Goal: Task Accomplishment & Management: Manage account settings

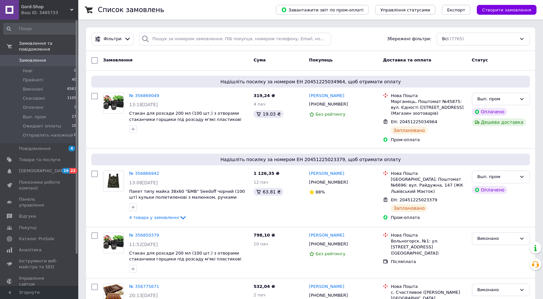
click at [54, 57] on span "Замовлення" at bounding box center [39, 60] width 41 height 6
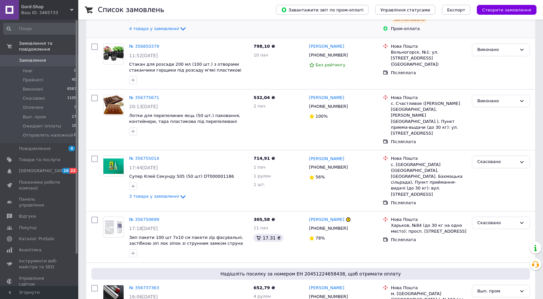
scroll to position [196, 0]
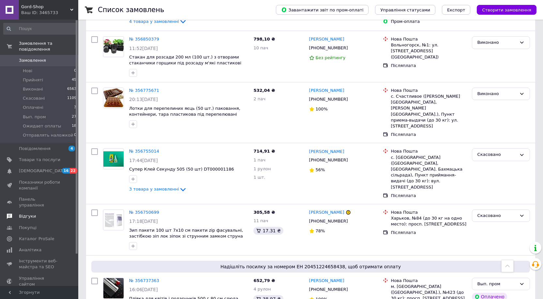
click at [27, 213] on span "Відгуки" at bounding box center [27, 216] width 17 height 6
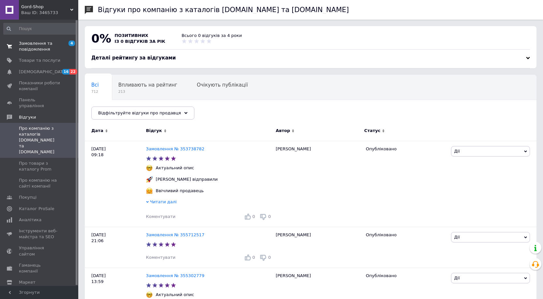
click at [35, 53] on link "Замовлення та повідомлення 4 0" at bounding box center [40, 46] width 80 height 17
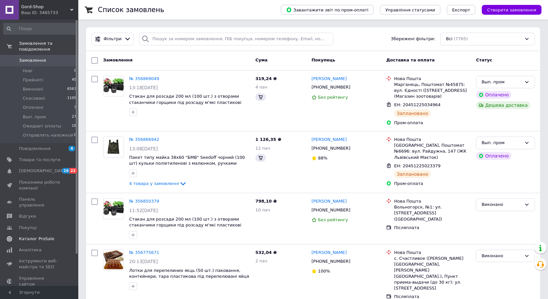
click at [38, 233] on link "Каталог ProSale" at bounding box center [40, 238] width 80 height 11
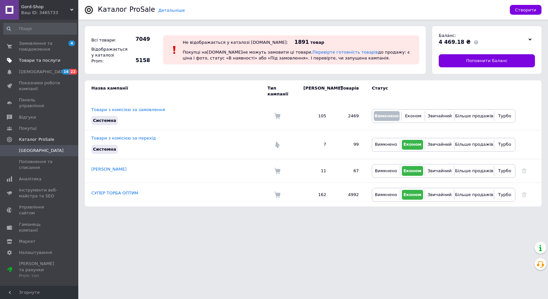
click at [29, 61] on span "Товари та послуги" at bounding box center [39, 60] width 41 height 6
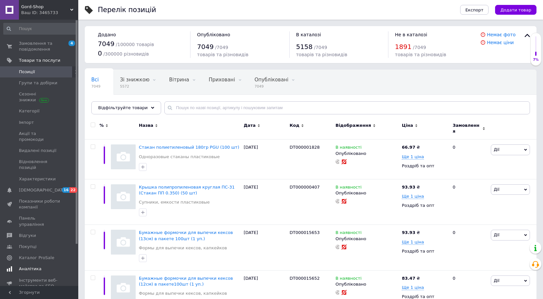
click at [31, 266] on span "Аналітика" at bounding box center [30, 269] width 23 height 6
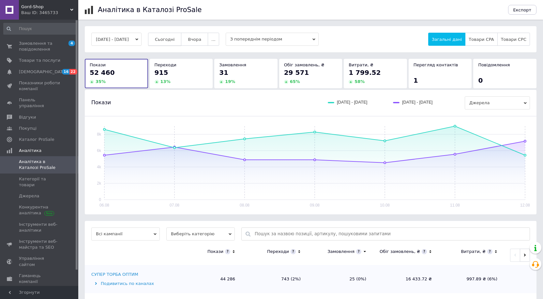
click at [175, 39] on span "Сьогодні" at bounding box center [165, 39] width 20 height 5
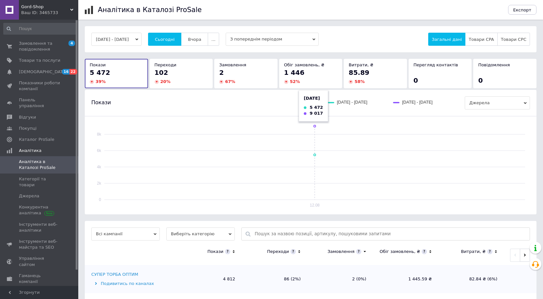
scroll to position [64, 0]
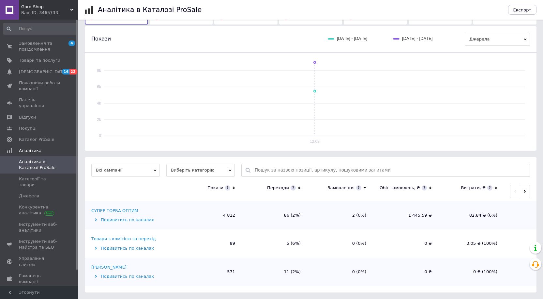
click at [39, 11] on div "Ваш ID: 3465733" at bounding box center [49, 13] width 57 height 6
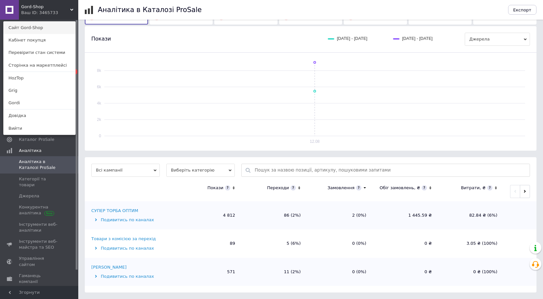
click at [27, 25] on link "Сайт Gord-Shop" at bounding box center [40, 28] width 72 height 12
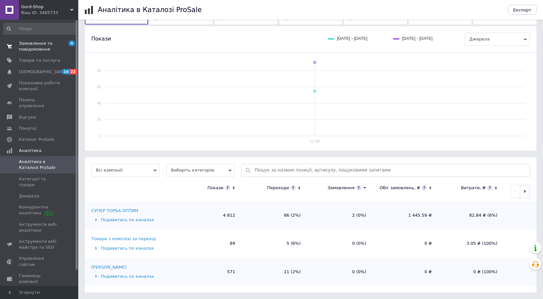
click at [20, 48] on span "Замовлення та повідомлення" at bounding box center [39, 46] width 41 height 12
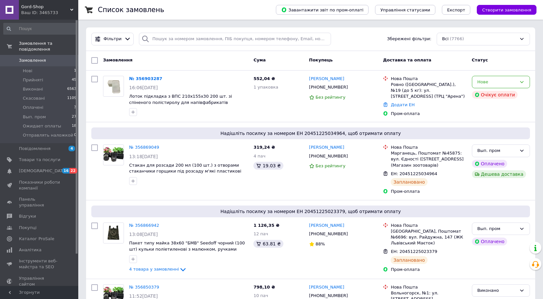
click at [20, 57] on span "Замовлення" at bounding box center [32, 60] width 27 height 6
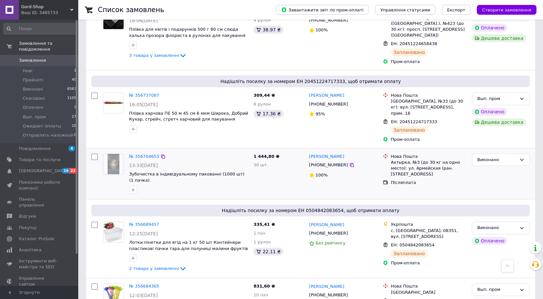
scroll to position [522, 0]
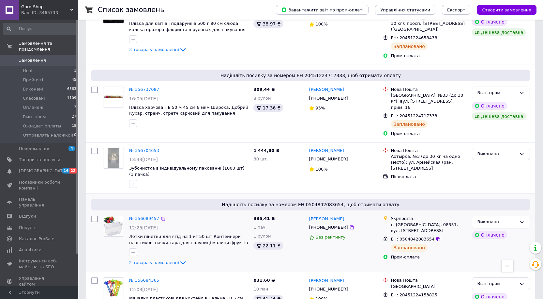
click at [142, 213] on div "№ 356689457 12:25, 11.08.2025 Лотки пінетки для ягід на 1 кг 50 шт Контейнери п…" at bounding box center [189, 241] width 124 height 56
click at [145, 216] on link "№ 356689457" at bounding box center [144, 218] width 30 height 5
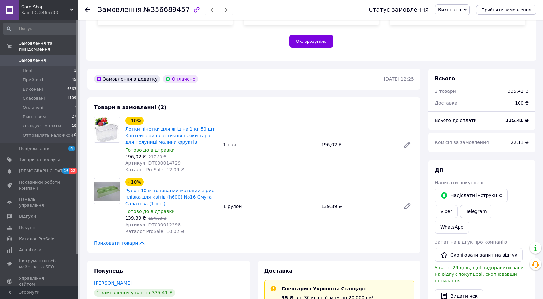
scroll to position [131, 0]
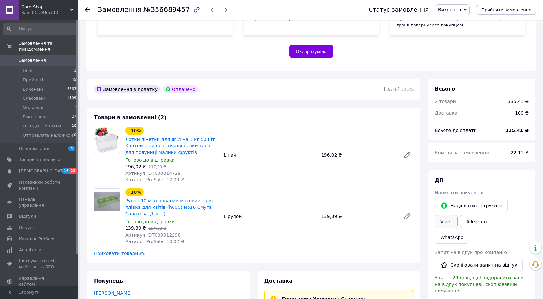
click at [458, 215] on link "Viber" at bounding box center [446, 221] width 23 height 13
click at [51, 57] on span "Замовлення" at bounding box center [39, 60] width 41 height 6
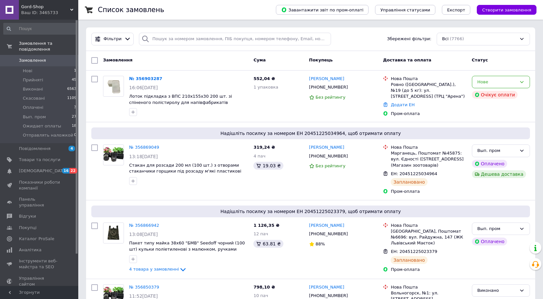
click at [28, 57] on span "Замовлення" at bounding box center [32, 60] width 27 height 6
click at [147, 74] on div "№ 356903287 16:06, 12.08.2025 Лоток підкладка з ВПС 210х155х30 200 шт. зі спіне…" at bounding box center [189, 96] width 124 height 46
click at [146, 78] on link "№ 356903287" at bounding box center [145, 78] width 33 height 5
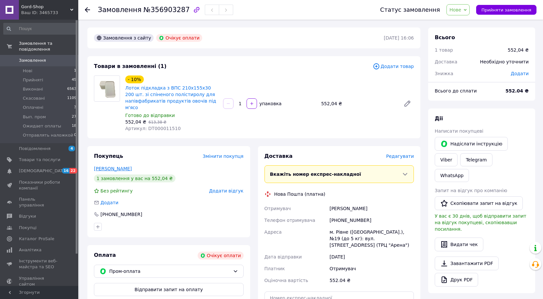
click at [115, 166] on link "[PERSON_NAME]" at bounding box center [113, 168] width 38 height 5
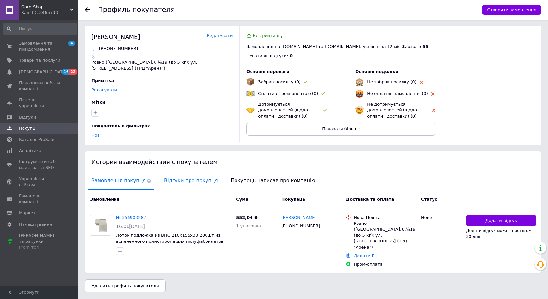
click at [178, 179] on span "Відгуки про покупця" at bounding box center [191, 180] width 60 height 17
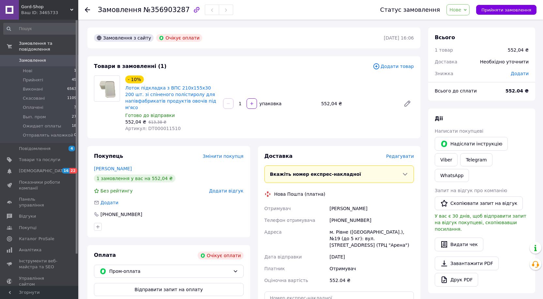
click at [23, 57] on span "Замовлення" at bounding box center [32, 60] width 27 height 6
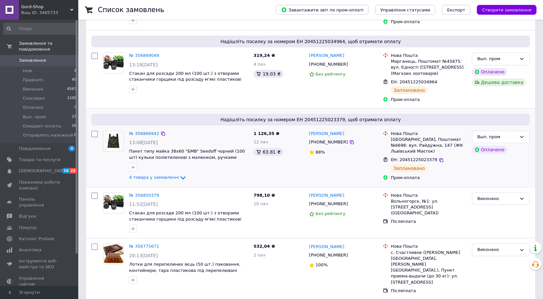
scroll to position [131, 0]
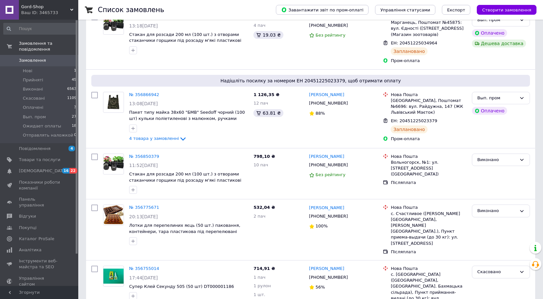
click at [48, 57] on span "Замовлення" at bounding box center [39, 60] width 41 height 6
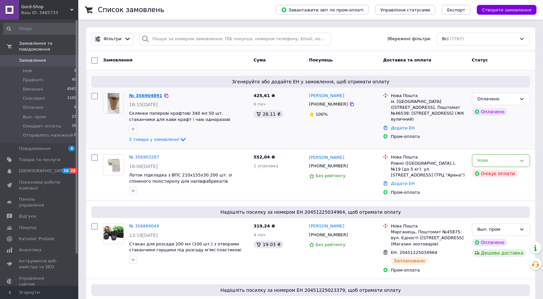
click at [147, 95] on link "№ 356904891" at bounding box center [145, 95] width 33 height 5
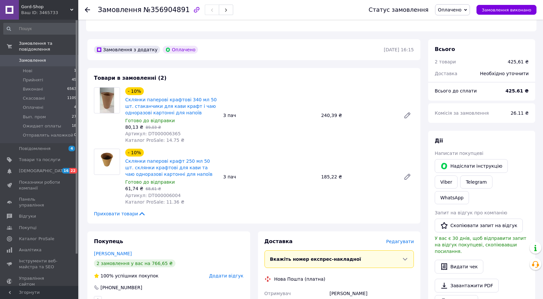
scroll to position [131, 0]
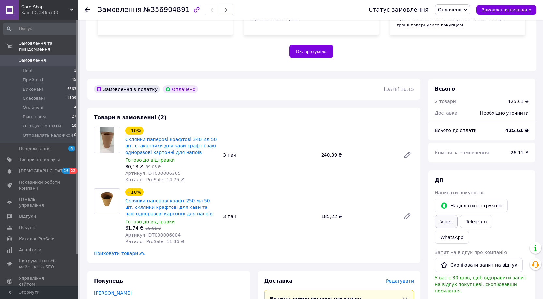
click at [458, 215] on link "Viber" at bounding box center [446, 221] width 23 height 13
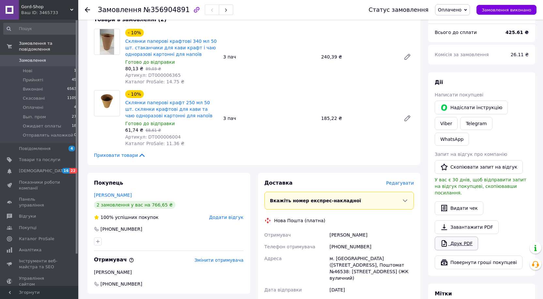
click at [456, 236] on link "Друк PDF" at bounding box center [456, 243] width 43 height 14
click at [38, 57] on span "Замовлення" at bounding box center [32, 60] width 27 height 6
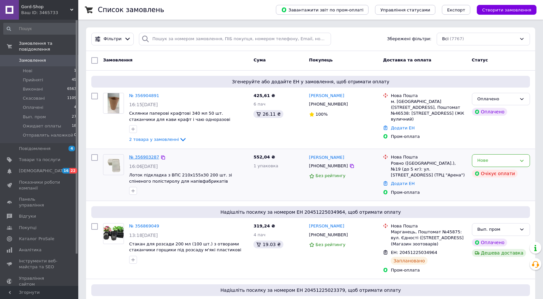
click at [144, 158] on link "№ 356903287" at bounding box center [144, 156] width 30 height 5
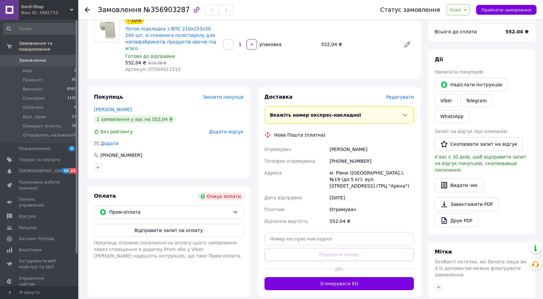
scroll to position [65, 0]
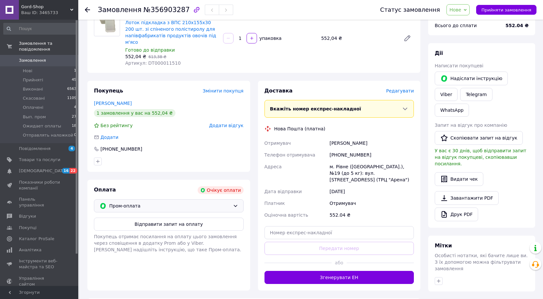
click at [228, 202] on span "Пром-оплата" at bounding box center [169, 205] width 121 height 7
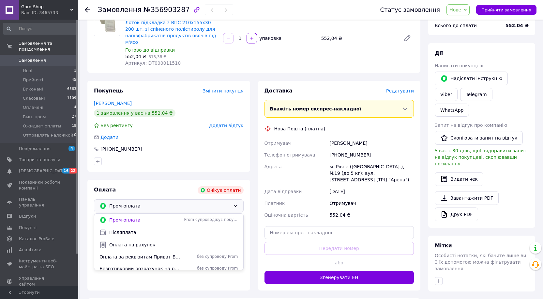
scroll to position [98, 0]
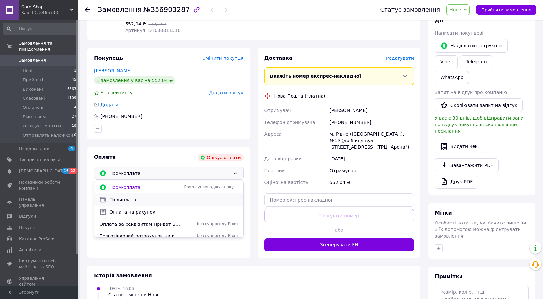
click at [116, 196] on span "Післяплата" at bounding box center [173, 199] width 129 height 7
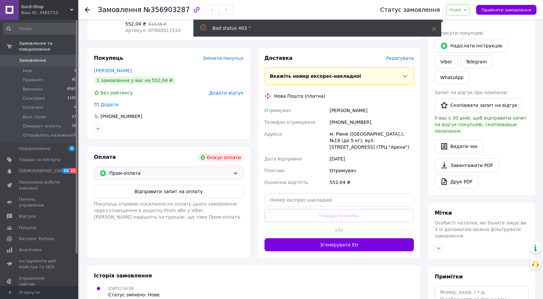
click at [27, 57] on span "Замовлення" at bounding box center [32, 60] width 27 height 6
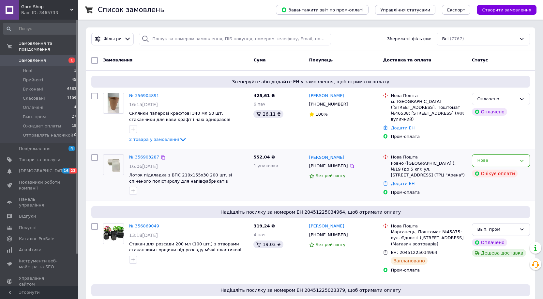
click at [149, 160] on div "№ 356903287" at bounding box center [144, 157] width 31 height 8
click at [149, 156] on link "№ 356903287" at bounding box center [144, 156] width 30 height 5
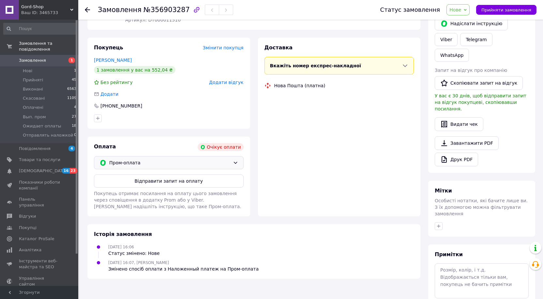
scroll to position [119, 0]
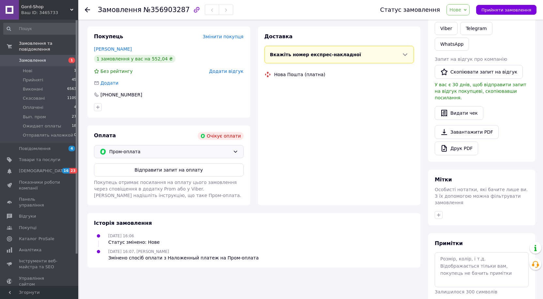
click at [231, 148] on div "Пром-оплата" at bounding box center [170, 151] width 124 height 7
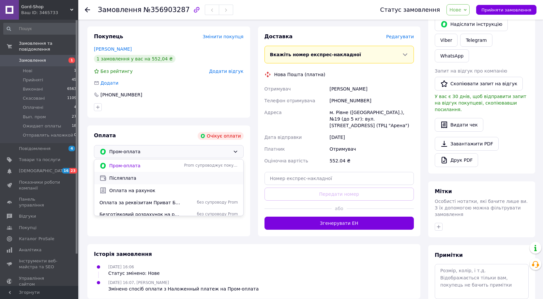
click at [121, 175] on span "Післяплата" at bounding box center [173, 178] width 129 height 7
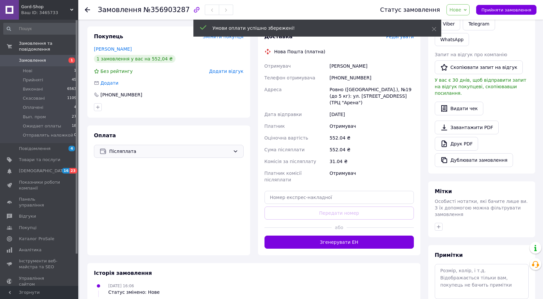
click at [467, 9] on icon at bounding box center [465, 9] width 3 height 3
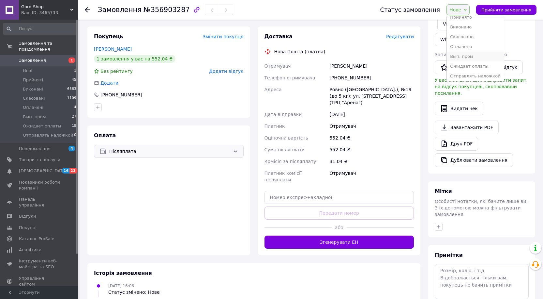
scroll to position [7, 0]
click at [471, 74] on li "Отправлять наложкой" at bounding box center [475, 75] width 57 height 10
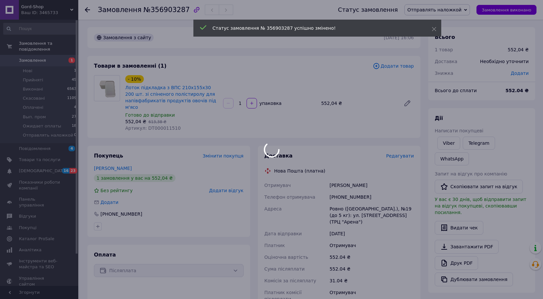
scroll to position [0, 0]
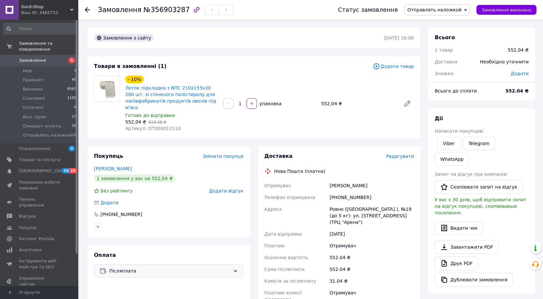
drag, startPoint x: 362, startPoint y: 178, endPoint x: 331, endPoint y: 179, distance: 31.3
click at [331, 179] on div "[PERSON_NAME]" at bounding box center [371, 185] width 87 height 12
copy div "[PERSON_NAME]"
click at [446, 15] on span "Отправлять наложкой" at bounding box center [438, 9] width 66 height 11
click at [435, 33] on li "Виконано" at bounding box center [437, 33] width 65 height 10
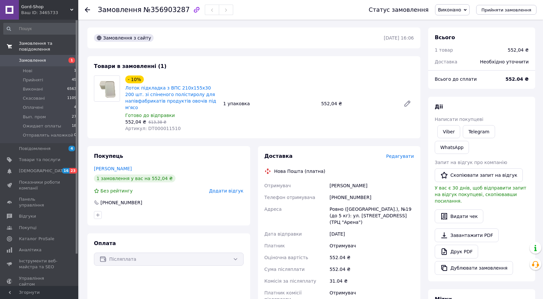
click at [33, 43] on span "Замовлення та повідомлення" at bounding box center [48, 46] width 59 height 12
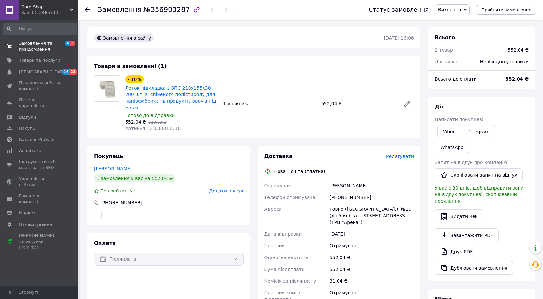
click at [32, 45] on span "Замовлення та повідомлення" at bounding box center [39, 46] width 41 height 12
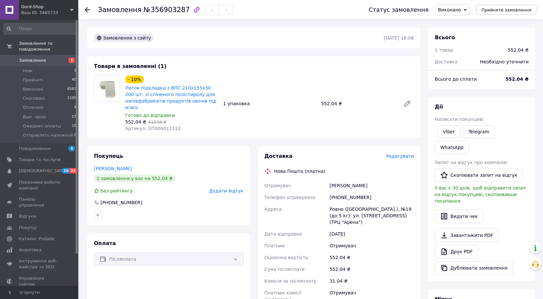
click at [33, 57] on span "Замовлення" at bounding box center [32, 60] width 27 height 6
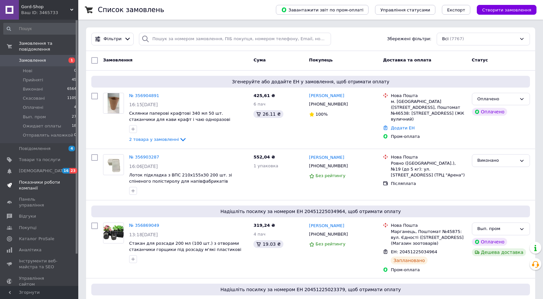
click at [33, 179] on span "Показники роботи компанії" at bounding box center [39, 185] width 41 height 12
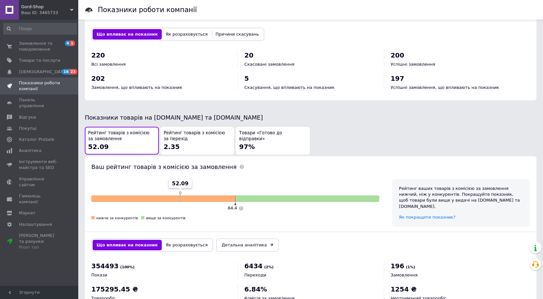
scroll to position [261, 0]
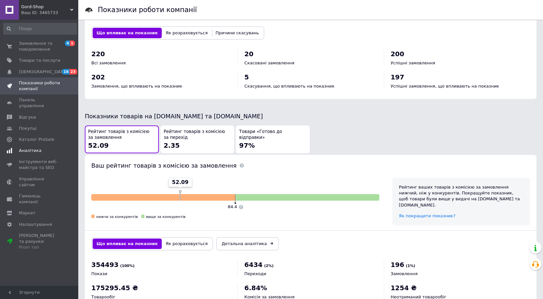
click at [21, 148] on span "Аналітика" at bounding box center [30, 151] width 23 height 6
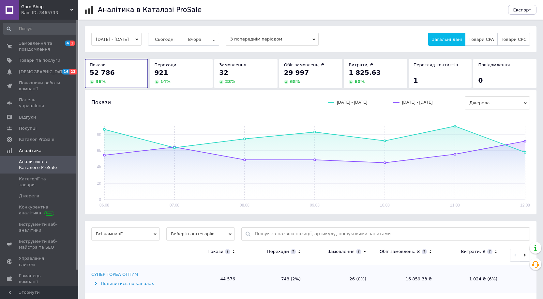
click at [215, 41] on span "..." at bounding box center [213, 39] width 4 height 5
click at [214, 100] on button "60-10 днів" at bounding box center [200, 102] width 37 height 13
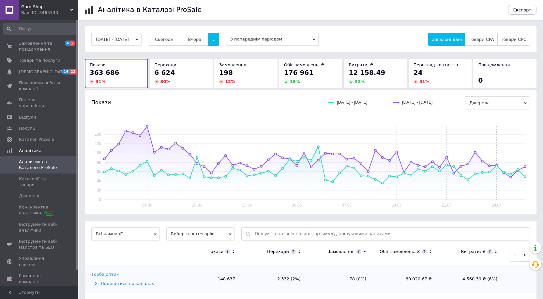
click at [482, 44] on button "Товари CPA" at bounding box center [481, 39] width 32 height 13
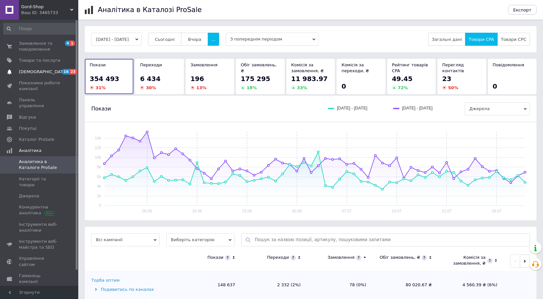
click at [27, 74] on span "[DEMOGRAPHIC_DATA]" at bounding box center [43, 72] width 48 height 6
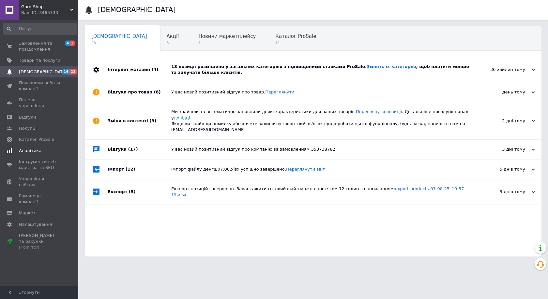
click at [30, 148] on span "Аналітика" at bounding box center [30, 151] width 23 height 6
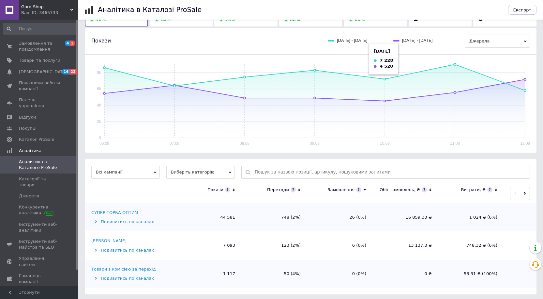
scroll to position [64, 0]
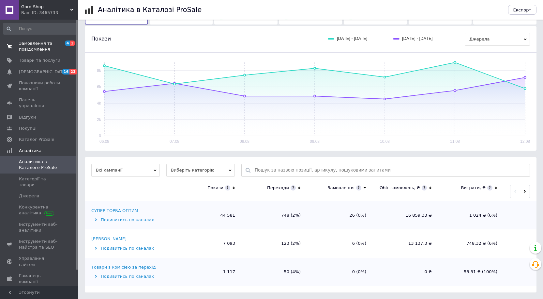
click at [28, 50] on span "Замовлення та повідомлення" at bounding box center [39, 46] width 41 height 12
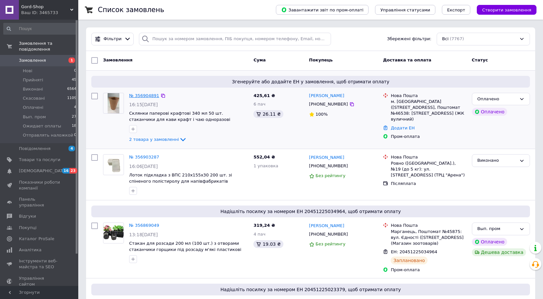
click at [150, 97] on link "№ 356904891" at bounding box center [144, 95] width 30 height 5
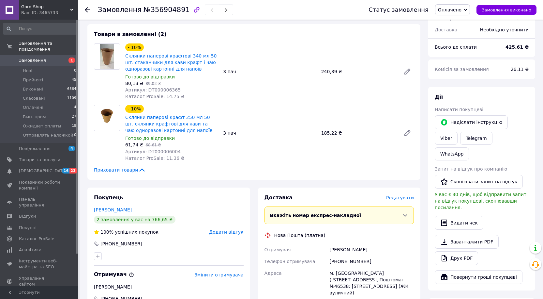
scroll to position [228, 0]
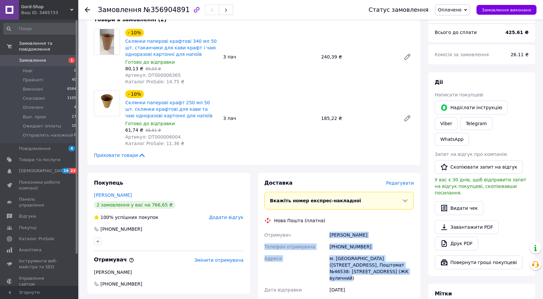
drag, startPoint x: 329, startPoint y: 227, endPoint x: 414, endPoint y: 262, distance: 92.4
click at [414, 262] on div "Отримувач [PERSON_NAME] Телефон отримувача [PHONE_NUMBER] [GEOGRAPHIC_DATA] [PE…" at bounding box center [339, 274] width 152 height 90
copy div "[PERSON_NAME] Телефон отримувача [PHONE_NUMBER] [GEOGRAPHIC_DATA] [PERSON_NAME]…"
click at [458, 10] on span "Оплачено" at bounding box center [449, 9] width 23 height 5
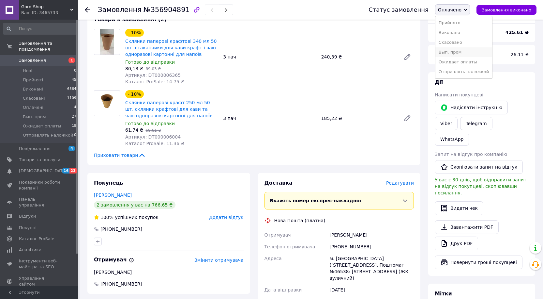
click at [457, 52] on li "Вып. пром" at bounding box center [464, 52] width 57 height 10
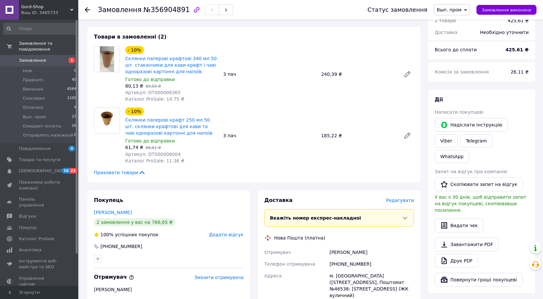
scroll to position [196, 0]
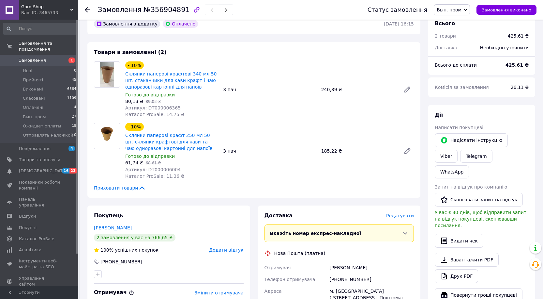
click at [36, 55] on link "Замовлення 1" at bounding box center [40, 60] width 80 height 11
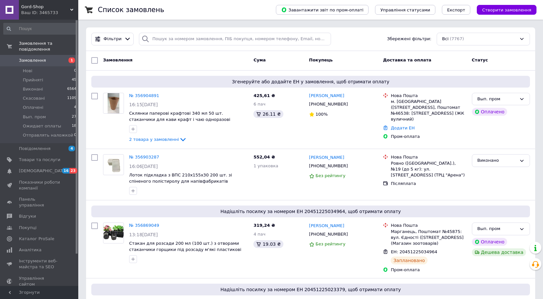
click at [21, 57] on span "Замовлення" at bounding box center [32, 60] width 27 height 6
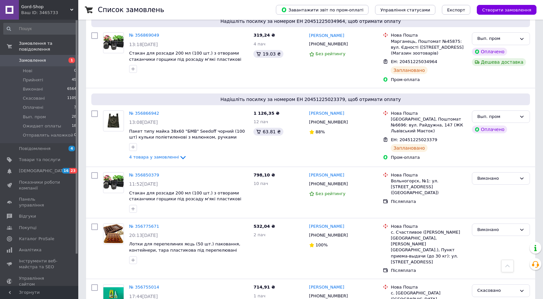
scroll to position [196, 0]
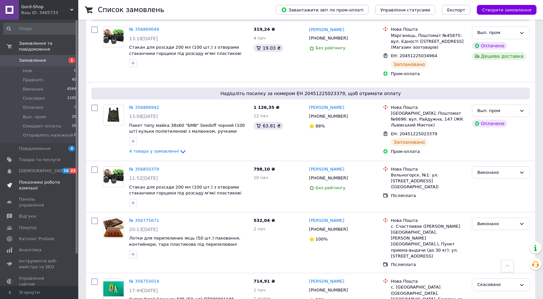
click at [45, 180] on span "Показники роботи компанії" at bounding box center [39, 185] width 41 height 12
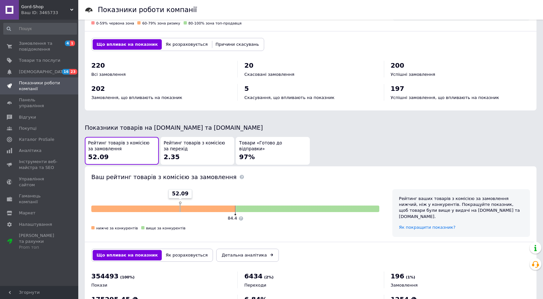
scroll to position [261, 0]
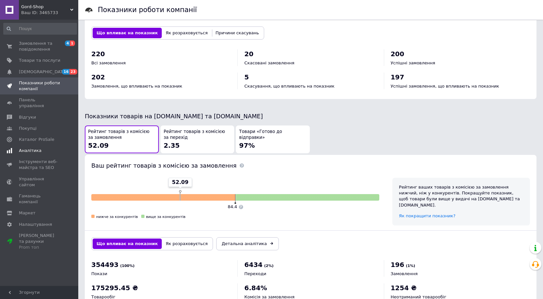
click at [24, 148] on span "Аналітика" at bounding box center [30, 151] width 23 height 6
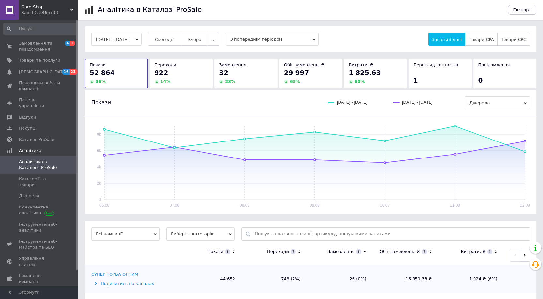
click at [215, 41] on span "..." at bounding box center [213, 39] width 4 height 5
click at [212, 103] on span "60-10 днів" at bounding box center [200, 103] width 23 height 5
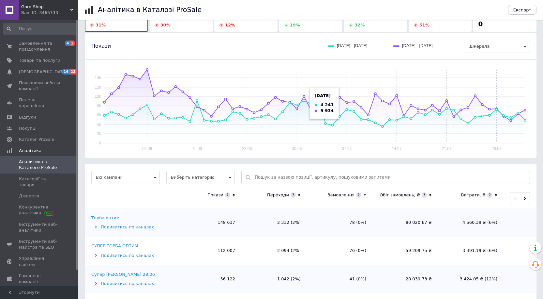
scroll to position [148, 0]
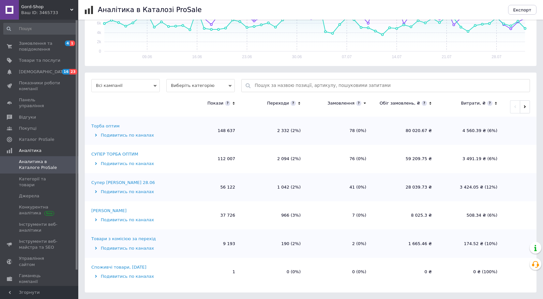
click at [129, 153] on div "СУПЕР ТОРБА ОПТИМ" at bounding box center [114, 154] width 47 height 6
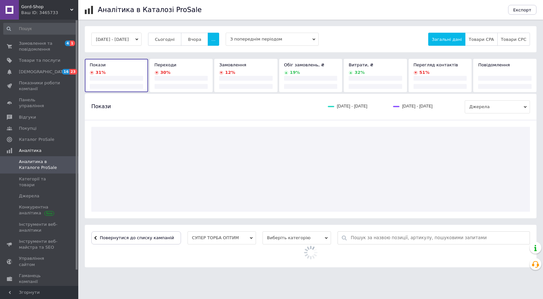
scroll to position [0, 0]
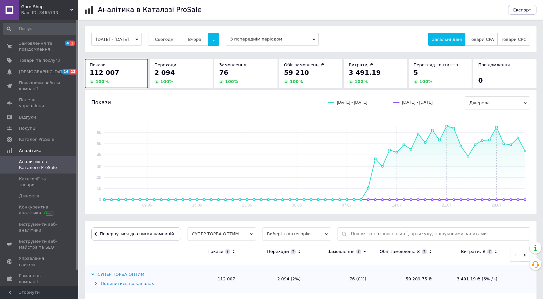
click at [521, 255] on button "button" at bounding box center [525, 254] width 10 height 13
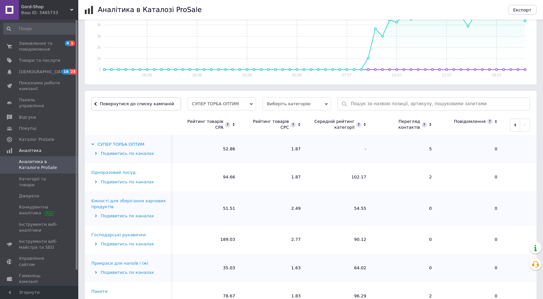
scroll to position [131, 0]
click at [510, 127] on button "button" at bounding box center [515, 124] width 10 height 13
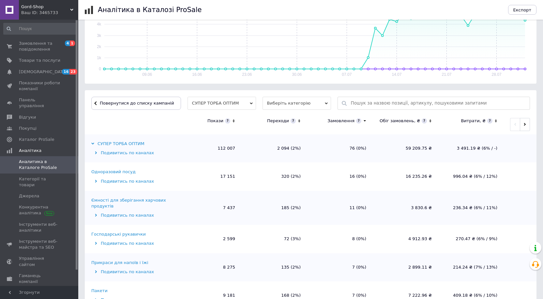
click at [429, 120] on icon at bounding box center [430, 120] width 2 height 3
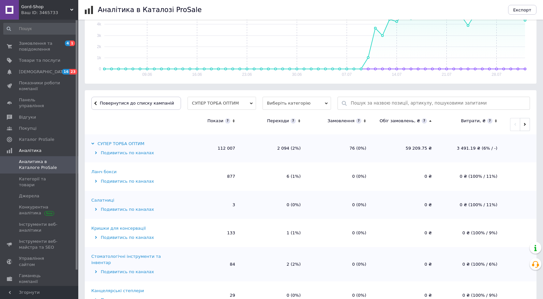
click at [429, 120] on icon at bounding box center [430, 121] width 4 height 6
click at [122, 173] on div "Одноразовий посуд" at bounding box center [113, 172] width 44 height 6
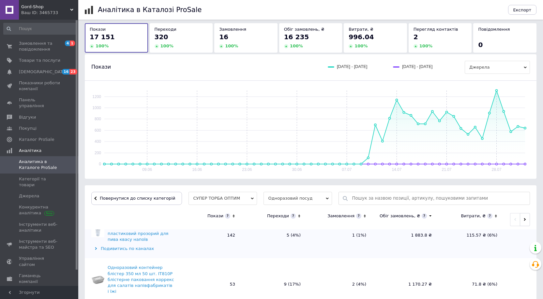
scroll to position [98, 0]
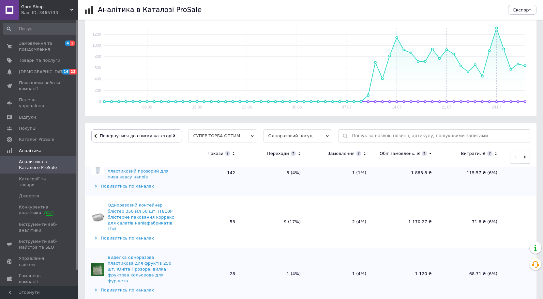
click at [521, 160] on button "button" at bounding box center [525, 156] width 10 height 13
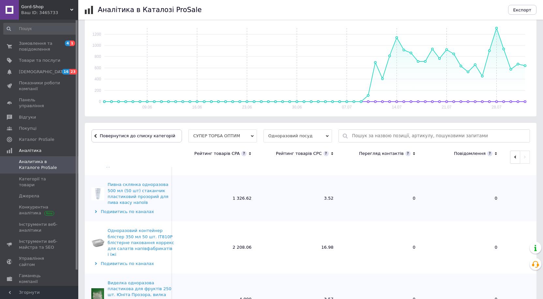
scroll to position [0, 0]
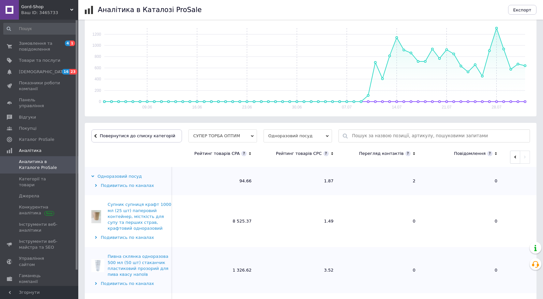
click at [112, 176] on div "Одноразовий посуд" at bounding box center [116, 176] width 51 height 6
click at [89, 178] on td "Одноразовий посуд Подивитись по каналах" at bounding box center [130, 181] width 91 height 28
click at [119, 132] on button "Повернутися до списку категорій" at bounding box center [136, 135] width 91 height 13
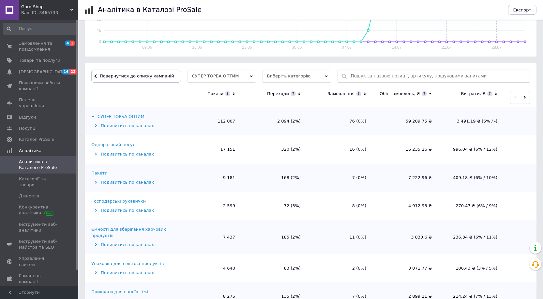
scroll to position [163, 0]
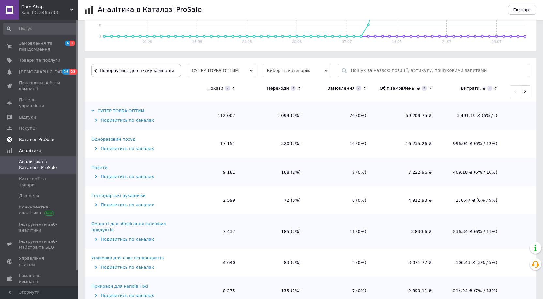
click at [34, 136] on span "Каталог ProSale" at bounding box center [36, 139] width 35 height 6
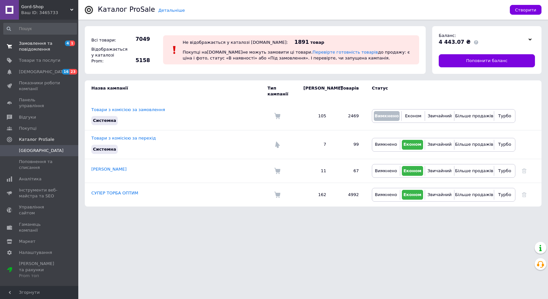
click at [41, 45] on span "Замовлення та повідомлення" at bounding box center [39, 46] width 41 height 12
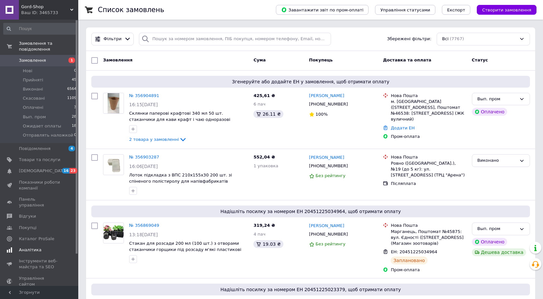
click at [27, 247] on span "Аналітика" at bounding box center [30, 250] width 23 height 6
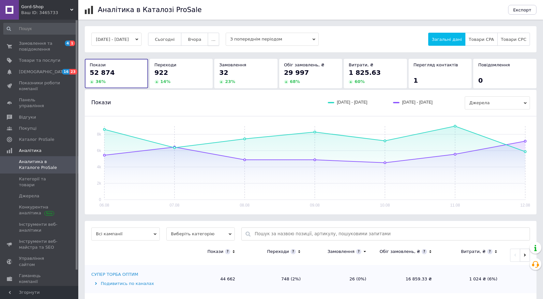
click at [215, 40] on span "..." at bounding box center [213, 39] width 4 height 5
click at [204, 105] on span "60-10 днів" at bounding box center [200, 103] width 23 height 5
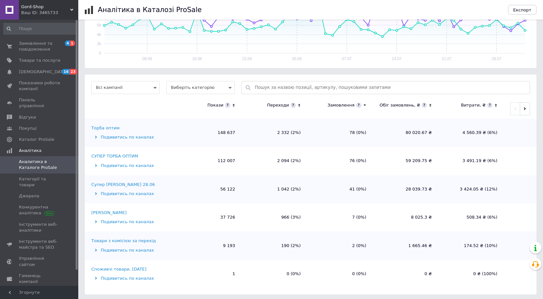
scroll to position [148, 0]
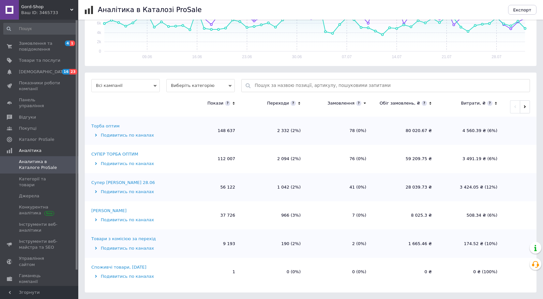
click at [119, 155] on div "СУПЕР ТОРБА ОПТИМ" at bounding box center [114, 154] width 47 height 6
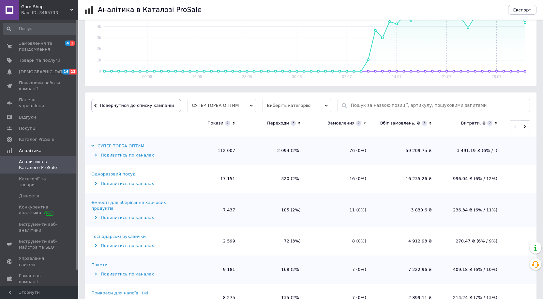
scroll to position [131, 0]
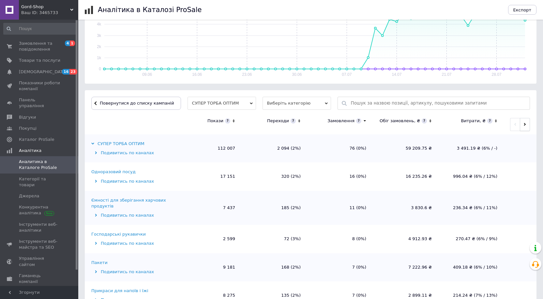
click at [520, 128] on button "button" at bounding box center [525, 124] width 10 height 13
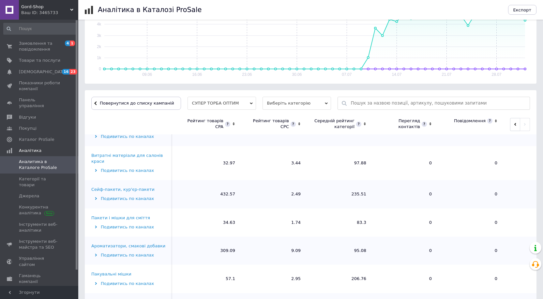
scroll to position [489, 0]
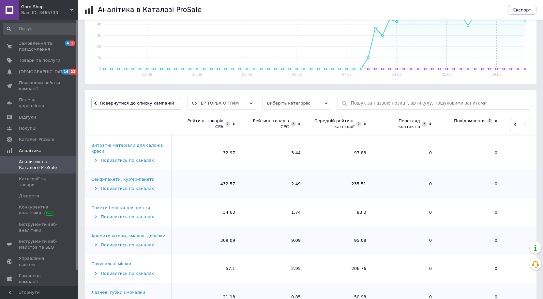
click at [510, 124] on button "button" at bounding box center [515, 124] width 10 height 13
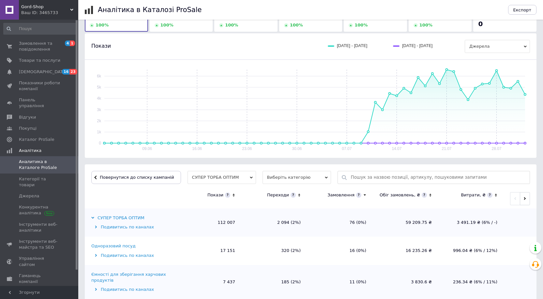
scroll to position [0, 0]
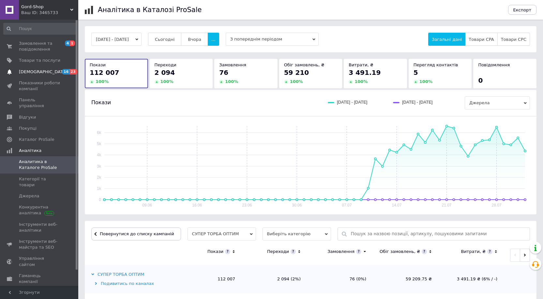
click at [40, 70] on span "[DEMOGRAPHIC_DATA]" at bounding box center [43, 72] width 48 height 6
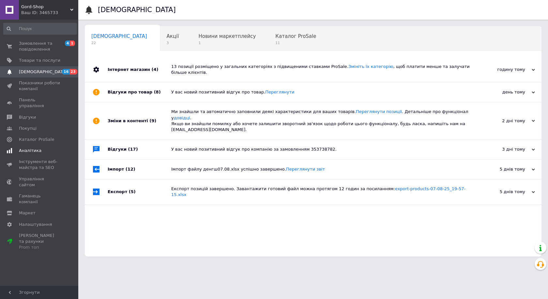
click at [34, 148] on span "Аналітика" at bounding box center [30, 151] width 23 height 6
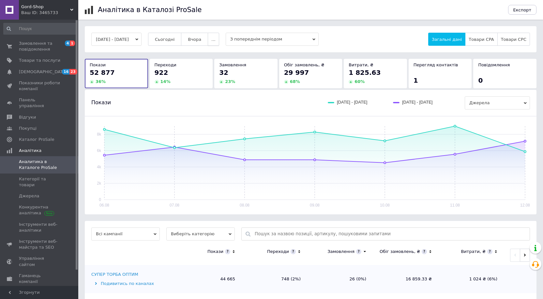
click at [219, 41] on button "..." at bounding box center [213, 39] width 11 height 13
click at [207, 101] on span "60-10 днів" at bounding box center [200, 103] width 23 height 5
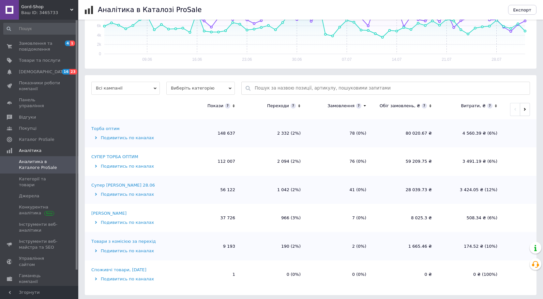
scroll to position [148, 0]
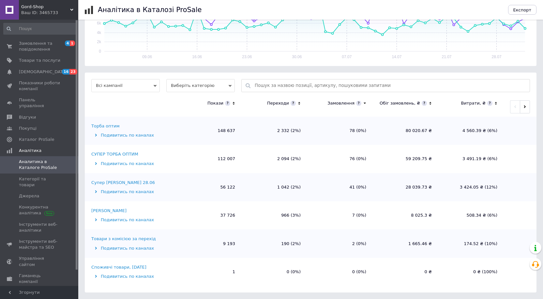
click at [132, 155] on div "СУПЕР ТОРБА ОПТИМ" at bounding box center [114, 154] width 47 height 6
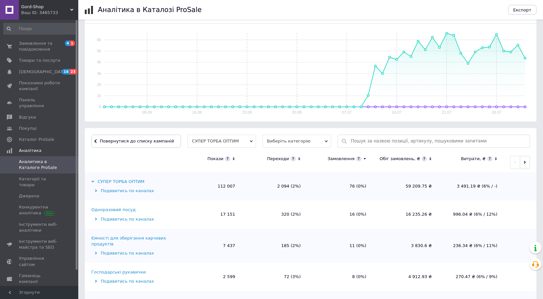
scroll to position [98, 0]
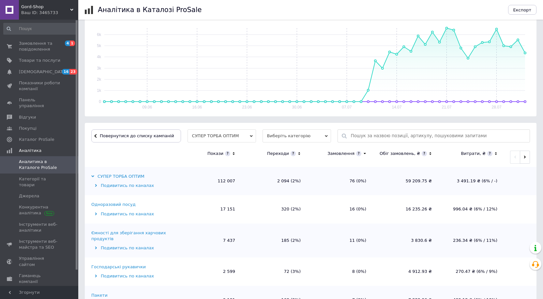
click at [233, 154] on icon at bounding box center [234, 154] width 4 height 6
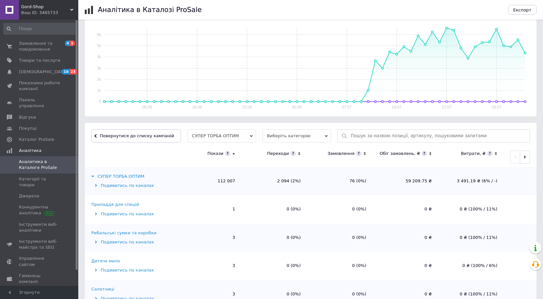
click at [233, 154] on icon at bounding box center [234, 154] width 4 height 6
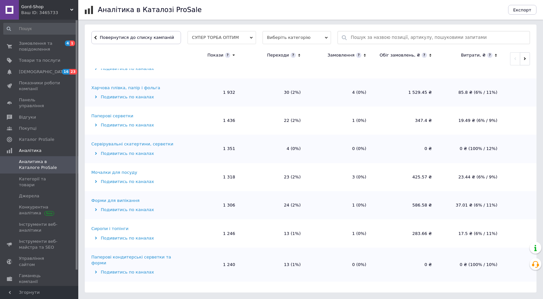
scroll to position [457, 0]
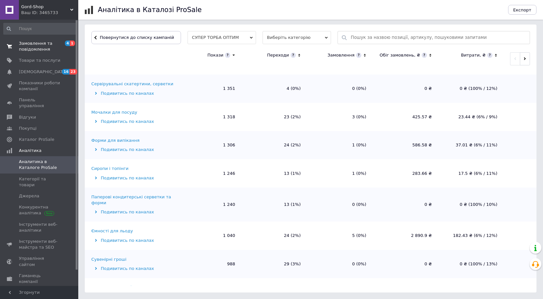
click at [35, 52] on span "Замовлення та повідомлення" at bounding box center [39, 46] width 41 height 12
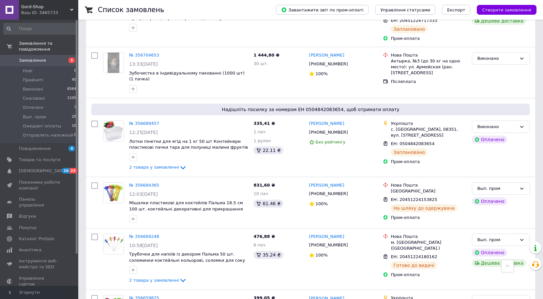
scroll to position [685, 0]
